Goal: Find specific page/section: Find specific page/section

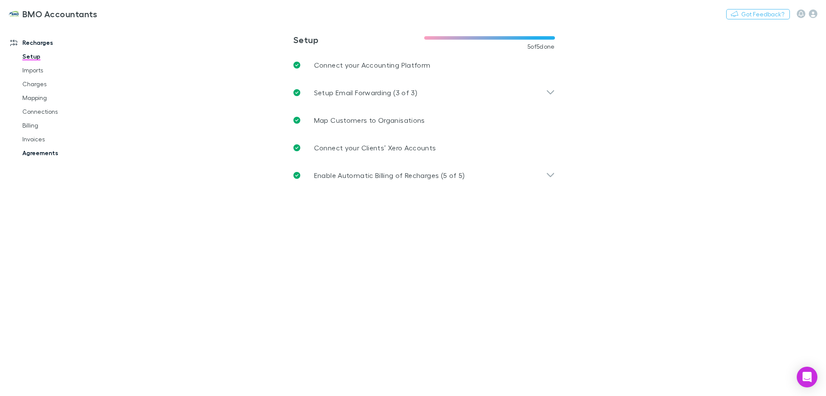
click at [50, 151] on link "Agreements" at bounding box center [65, 153] width 102 height 14
